Goal: Task Accomplishment & Management: Manage account settings

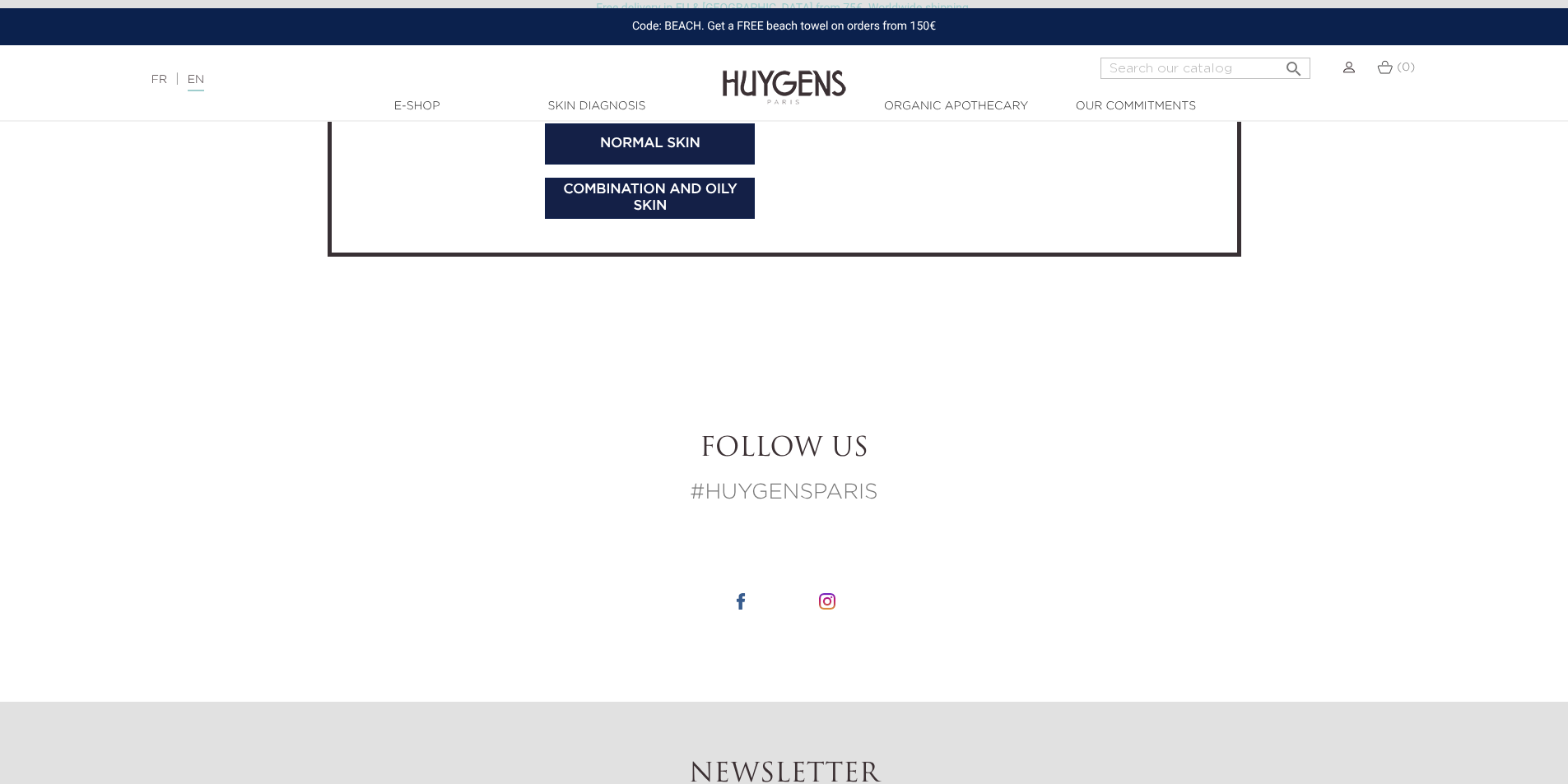
scroll to position [5139, 0]
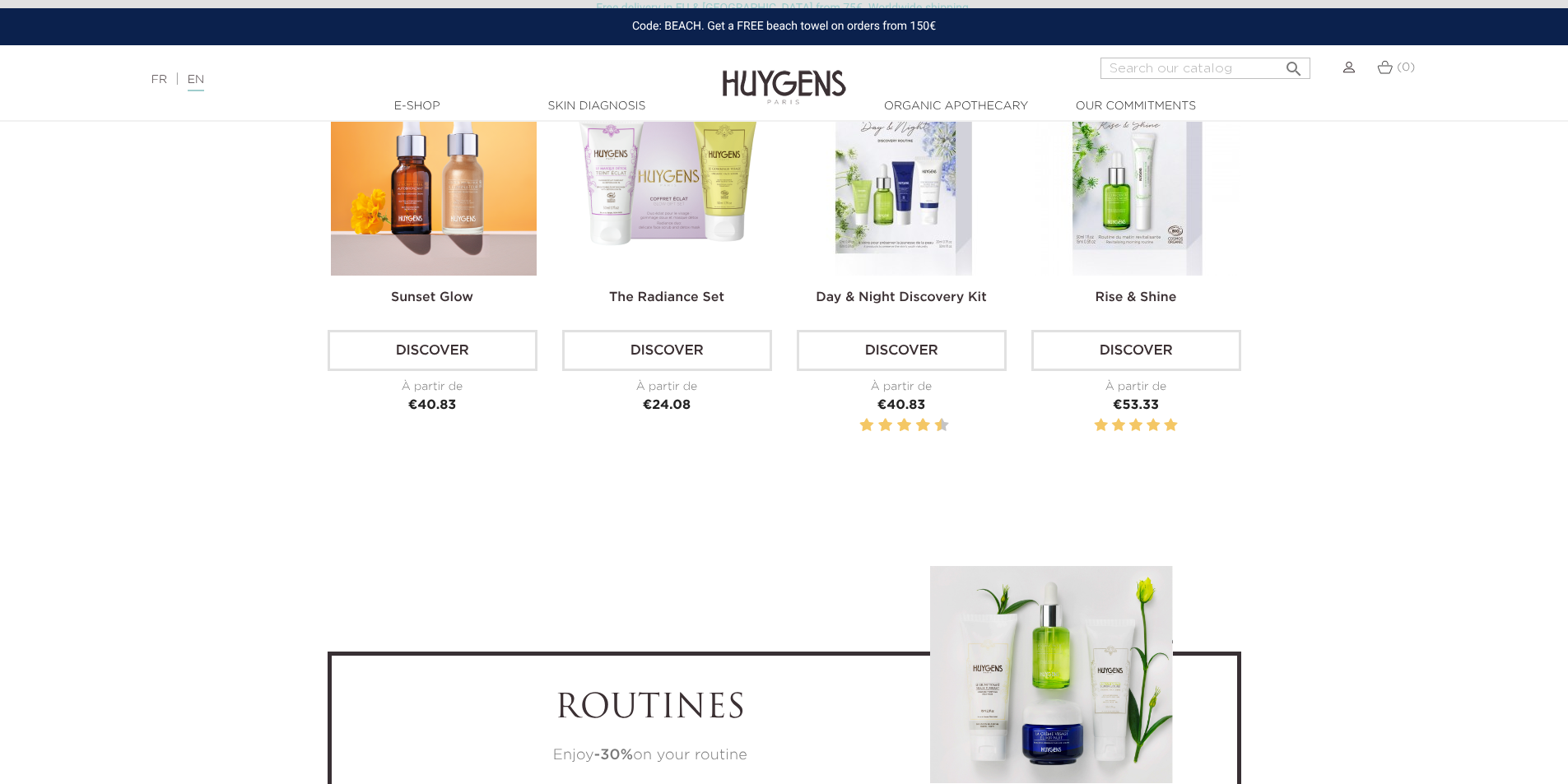
click at [1399, 67] on span "(0)" at bounding box center [1405, 67] width 18 height 11
click at [1374, 70] on div "(0)" at bounding box center [1396, 78] width 58 height 40
click at [1405, 69] on span "(0)" at bounding box center [1405, 67] width 18 height 11
click at [1345, 69] on img at bounding box center [1349, 67] width 11 height 11
